Goal: Information Seeking & Learning: Understand process/instructions

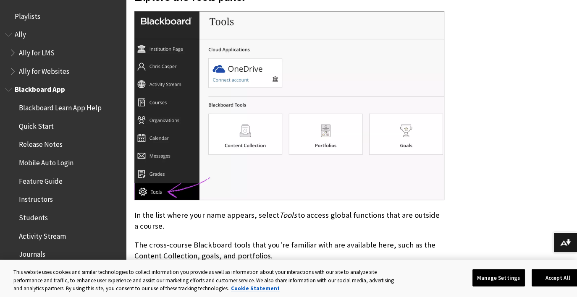
click at [37, 218] on span "Students" at bounding box center [33, 216] width 29 height 11
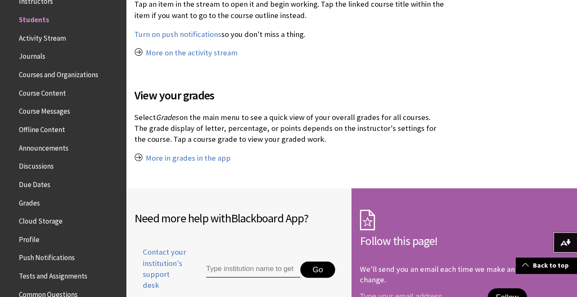
scroll to position [1008, 0]
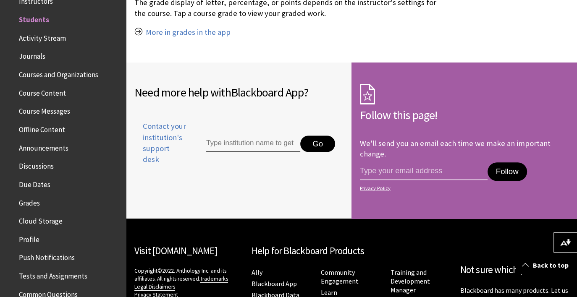
click at [32, 204] on span "Grades" at bounding box center [29, 201] width 21 height 11
